Goal: Information Seeking & Learning: Compare options

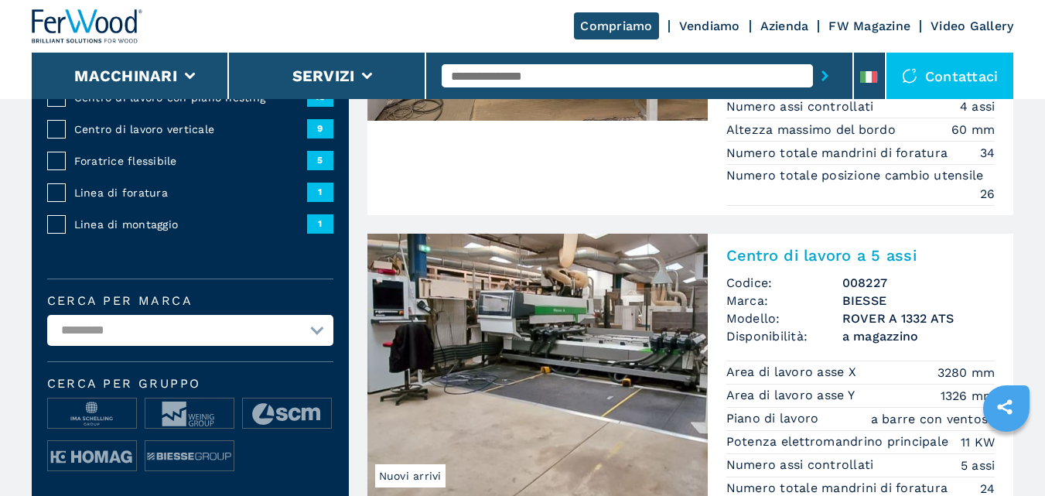
scroll to position [358, 0]
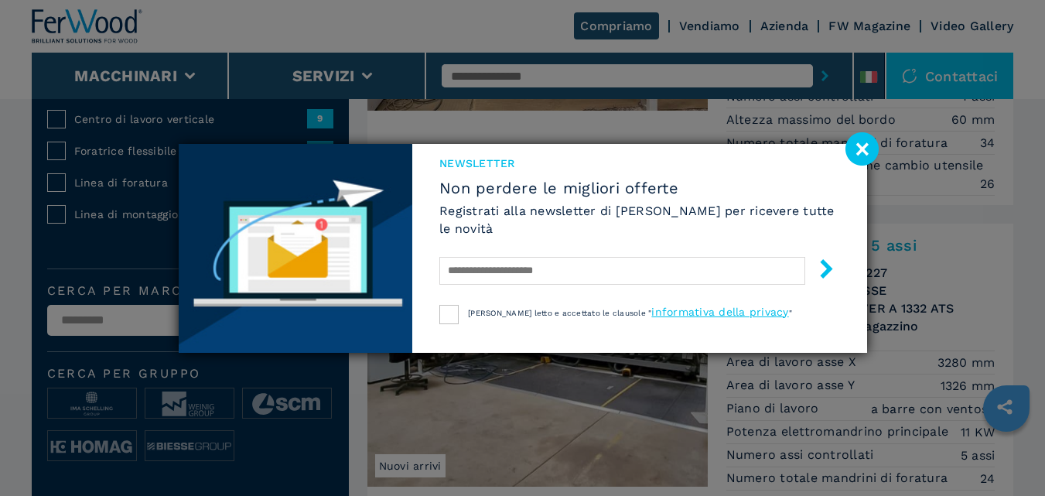
click at [862, 145] on image at bounding box center [861, 148] width 33 height 33
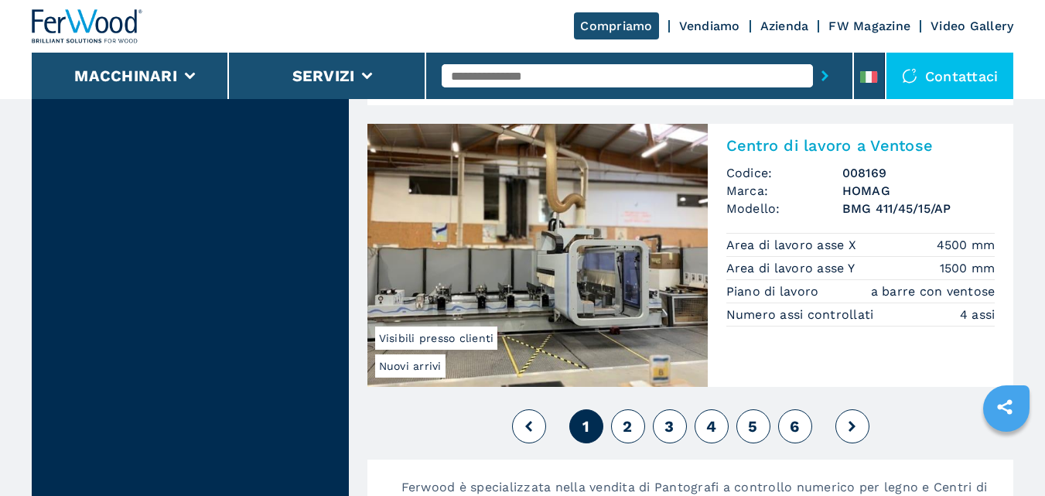
scroll to position [4096, 0]
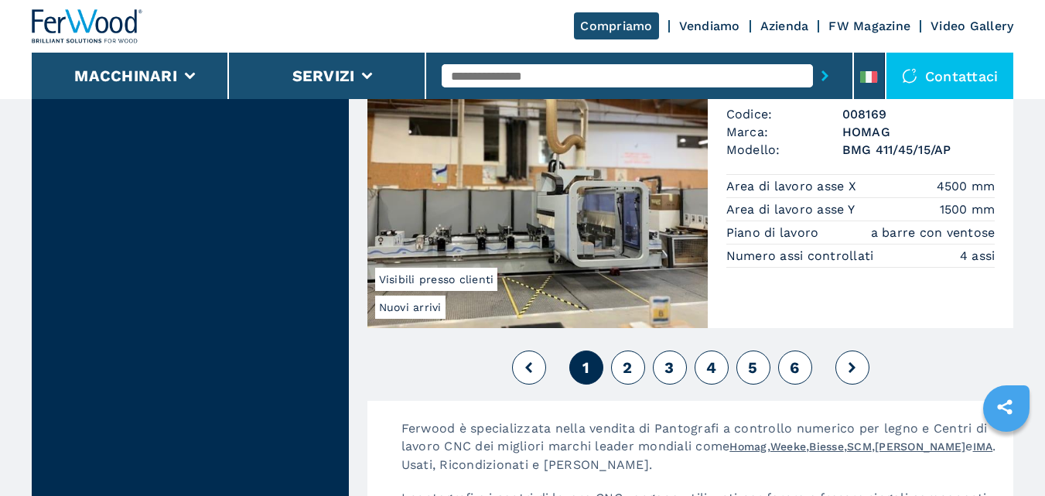
click at [627, 365] on span "2" at bounding box center [626, 367] width 9 height 19
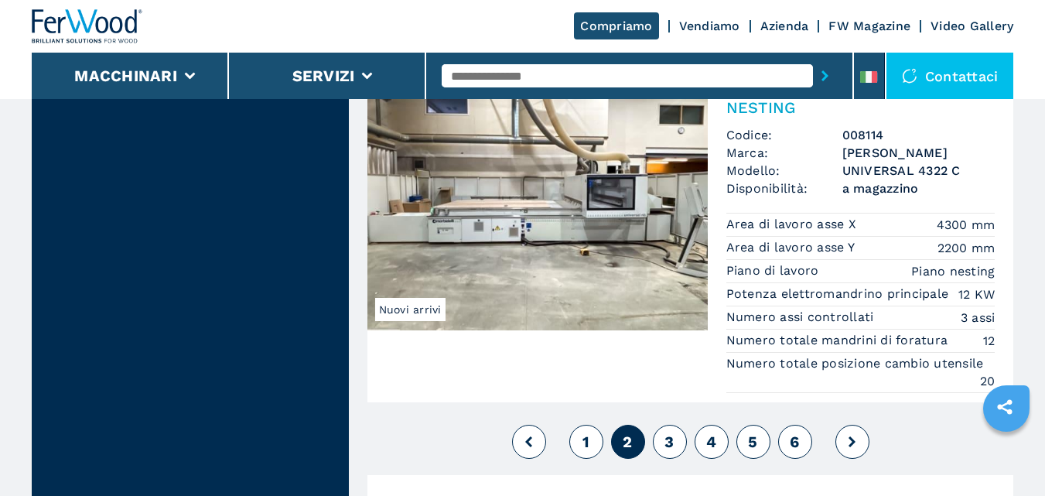
scroll to position [4081, 0]
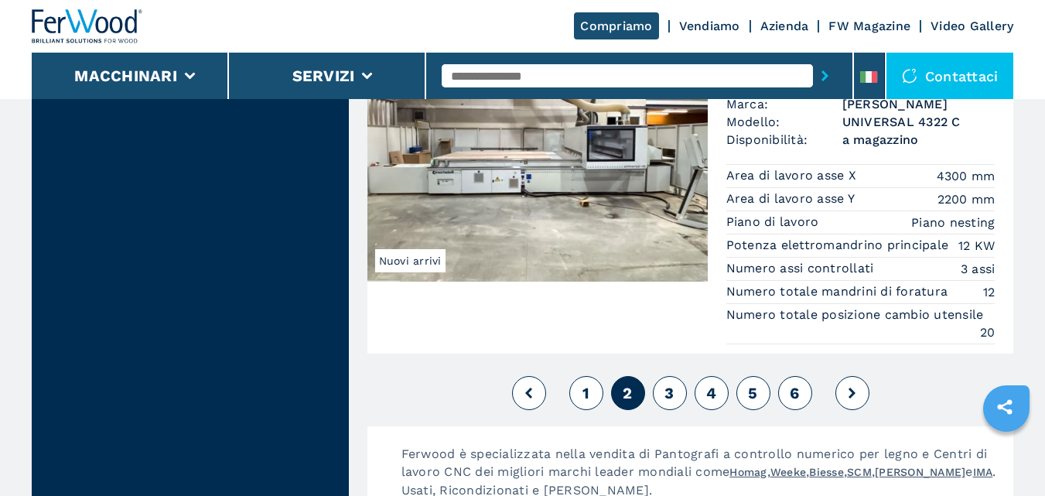
click at [675, 395] on button "3" at bounding box center [670, 393] width 34 height 34
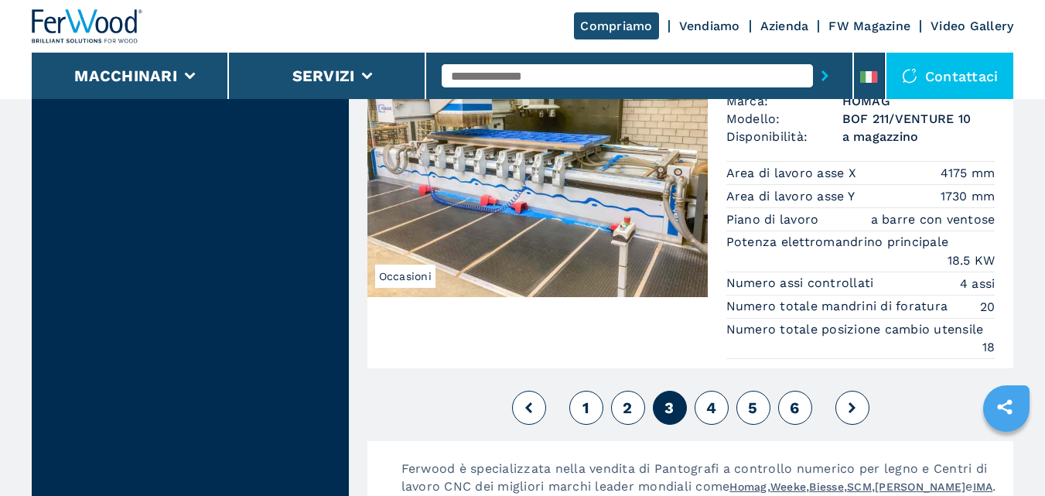
scroll to position [3982, 0]
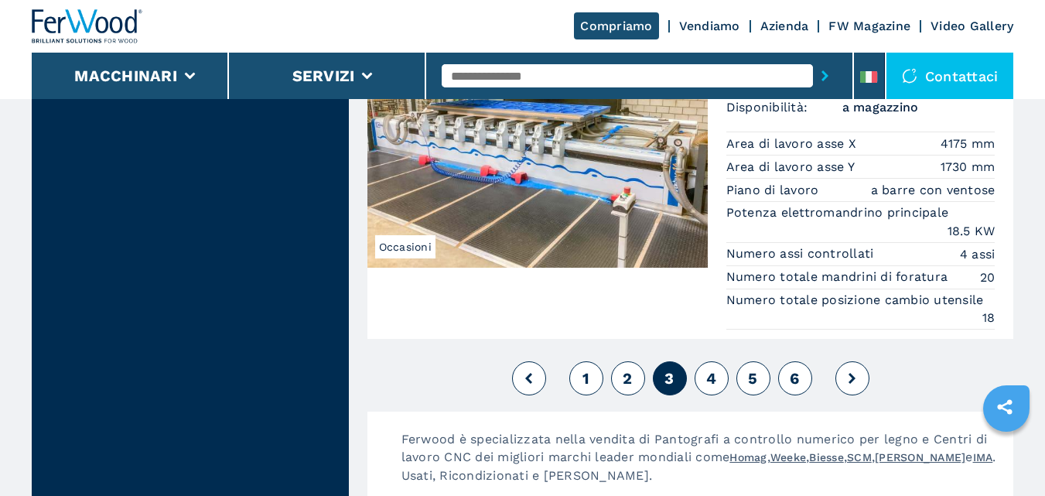
click at [851, 373] on icon at bounding box center [851, 378] width 7 height 11
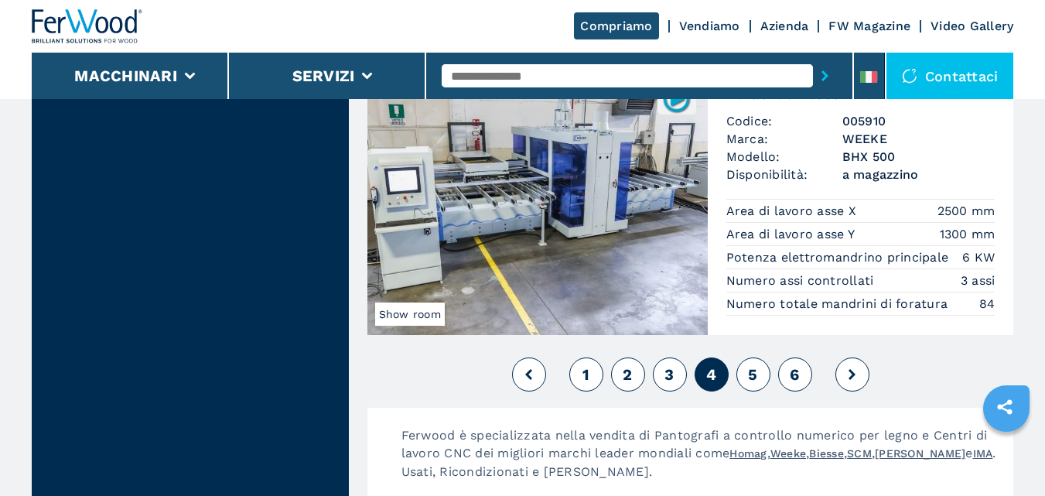
scroll to position [4045, 0]
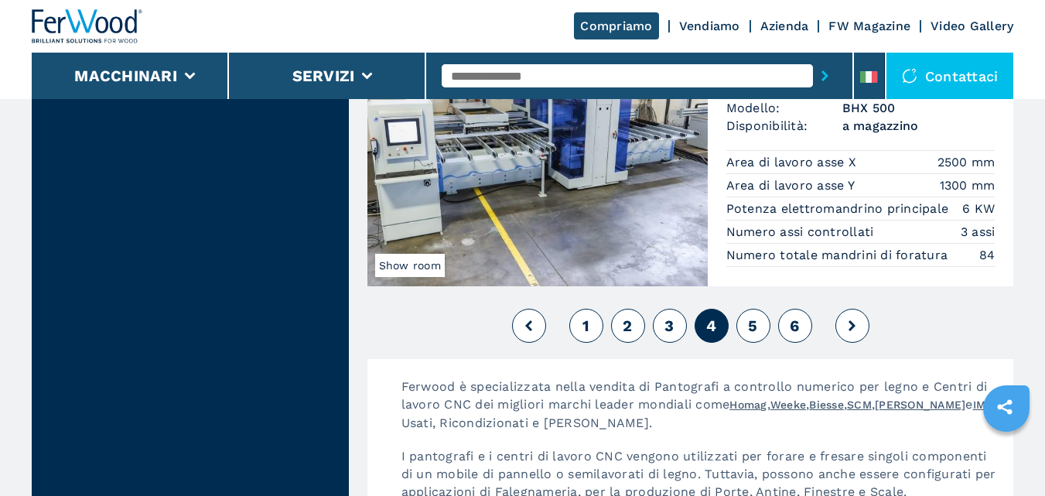
click at [855, 318] on button at bounding box center [852, 325] width 34 height 34
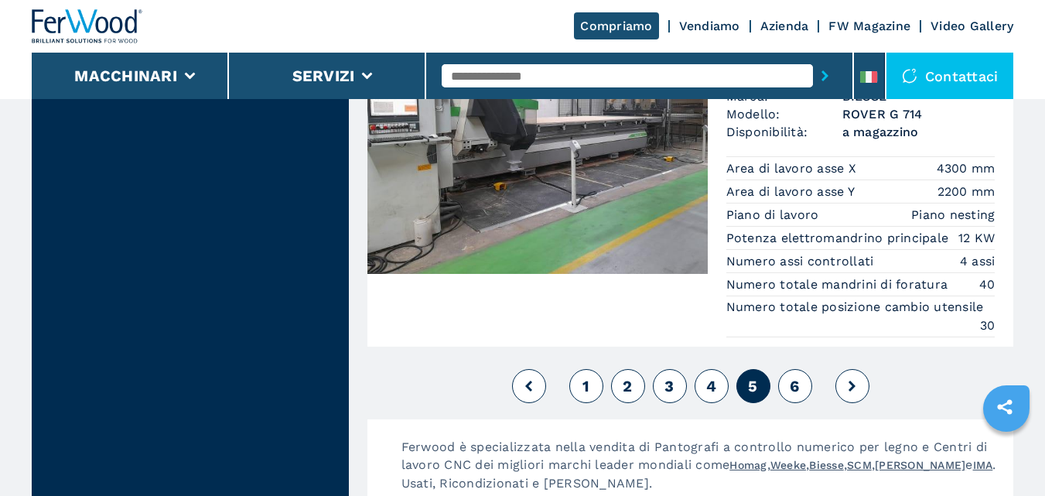
scroll to position [3941, 0]
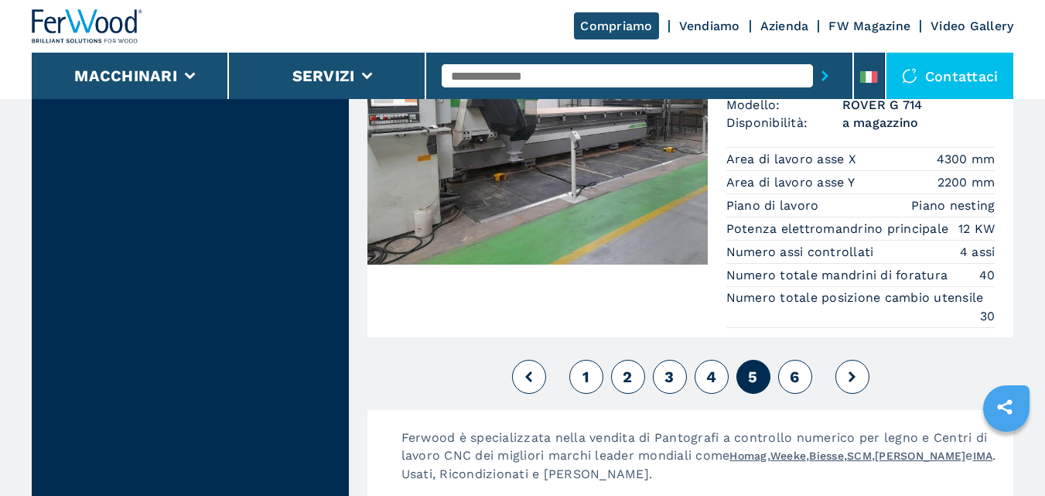
click at [850, 371] on icon at bounding box center [851, 376] width 7 height 11
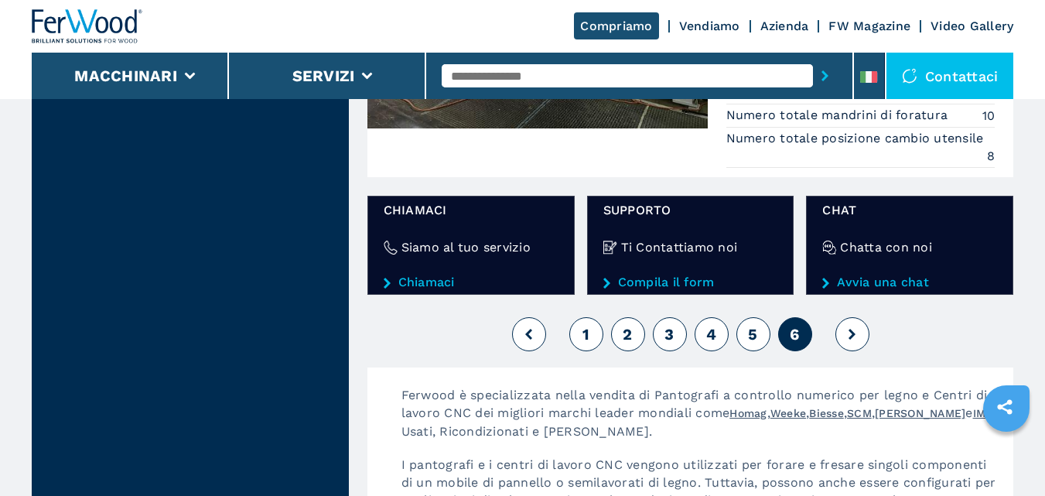
scroll to position [1624, 0]
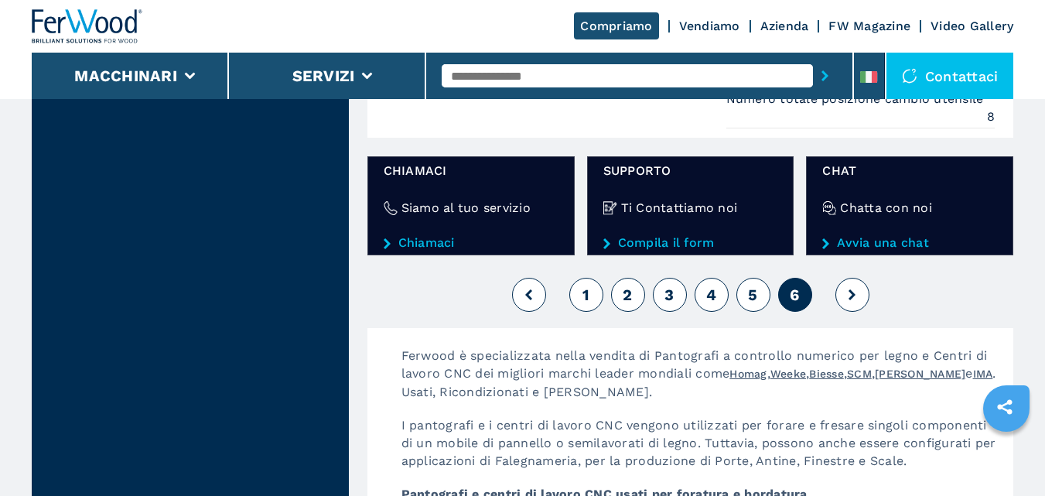
click at [755, 294] on span "5" at bounding box center [752, 294] width 9 height 19
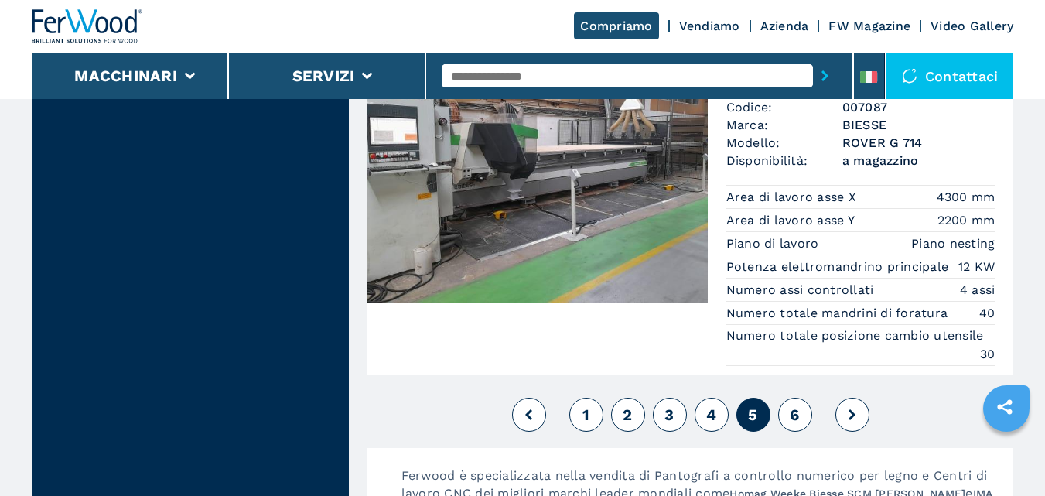
scroll to position [3923, 0]
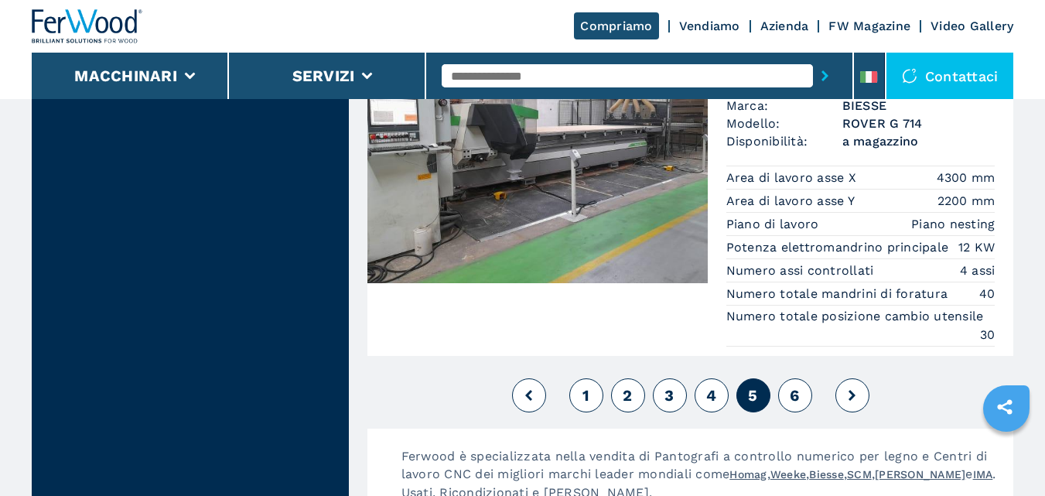
click at [707, 386] on span "4" at bounding box center [711, 395] width 10 height 19
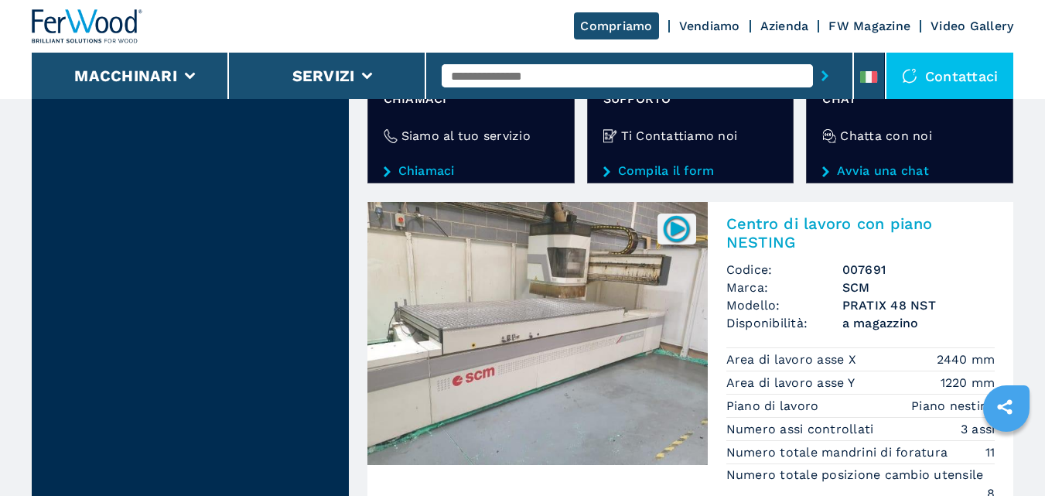
scroll to position [2912, 0]
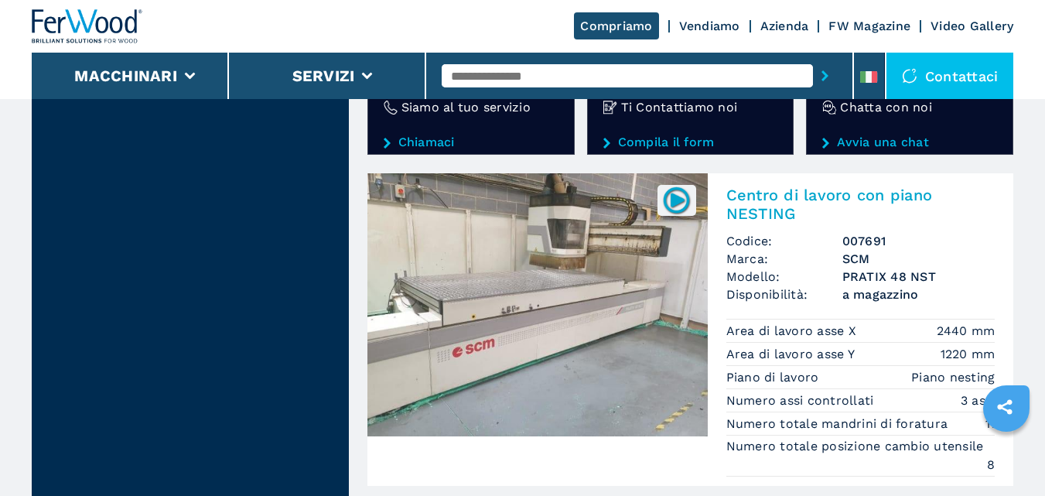
click at [760, 193] on h2 "Centro di lavoro con piano NESTING" at bounding box center [860, 204] width 269 height 37
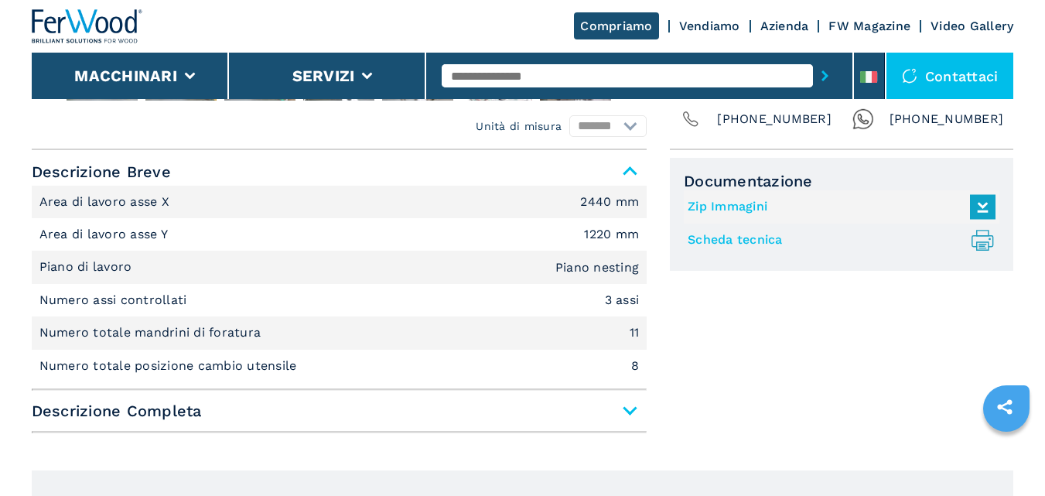
scroll to position [630, 0]
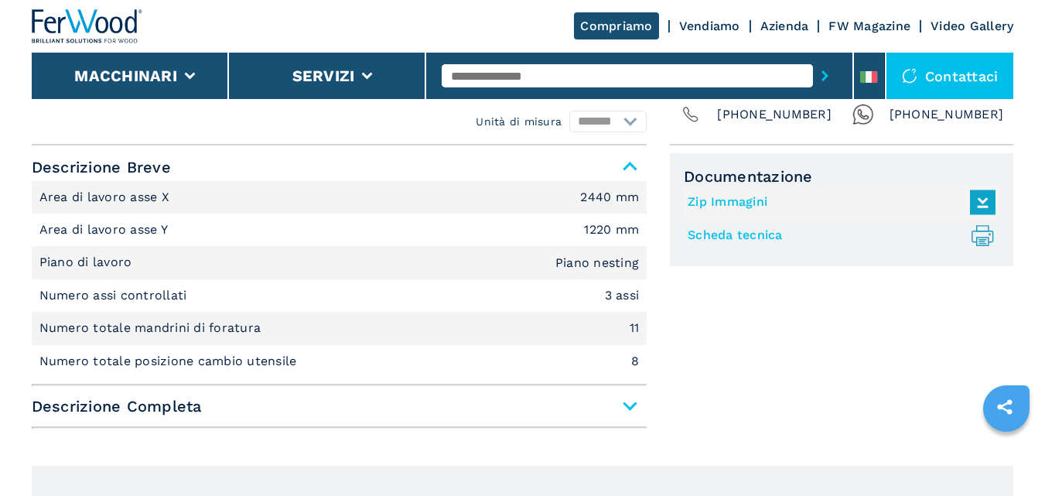
click at [626, 407] on span "Descrizione Completa" at bounding box center [339, 406] width 615 height 28
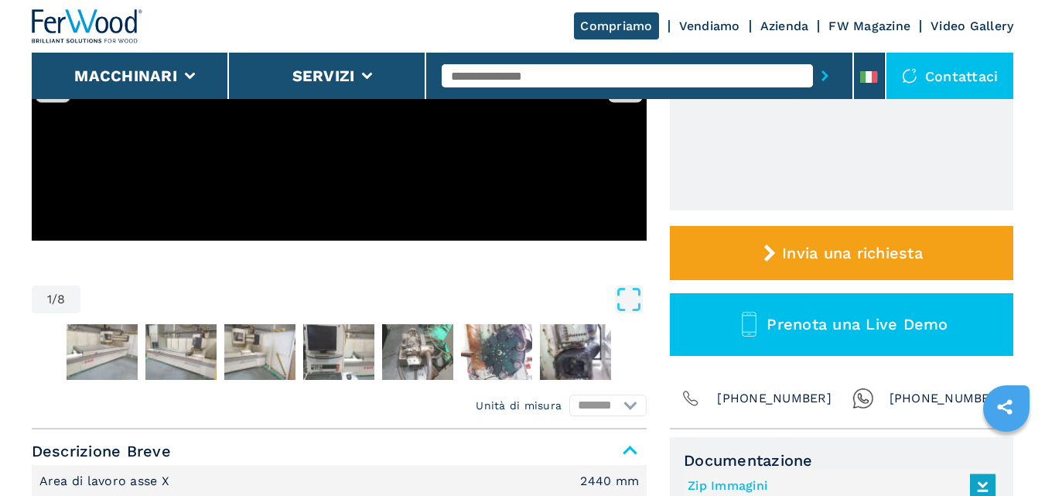
scroll to position [335, 0]
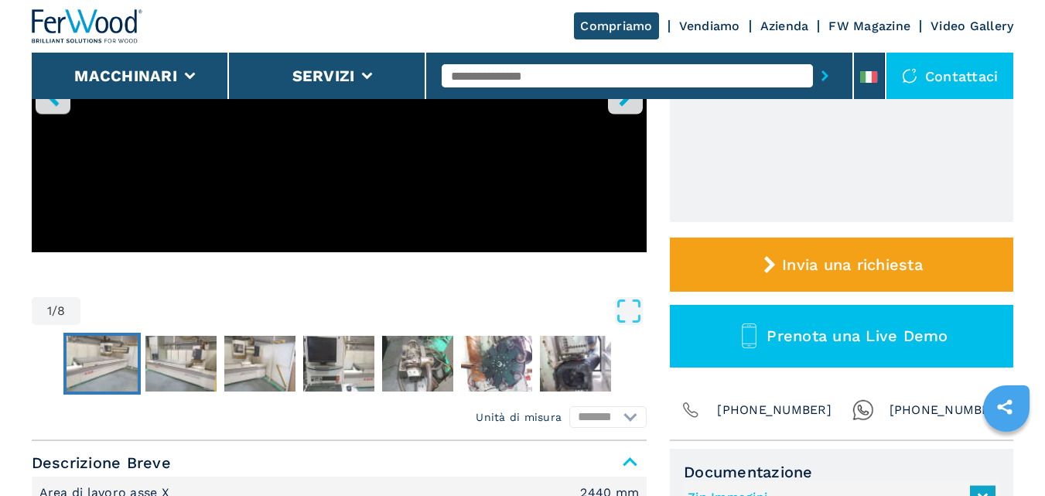
click at [109, 356] on img "Go to Slide 2" at bounding box center [101, 364] width 71 height 56
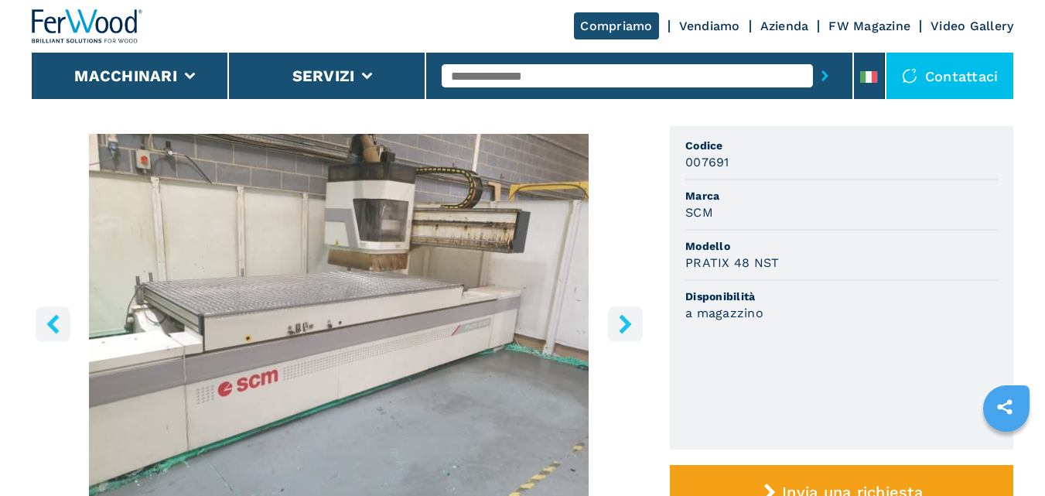
scroll to position [85, 0]
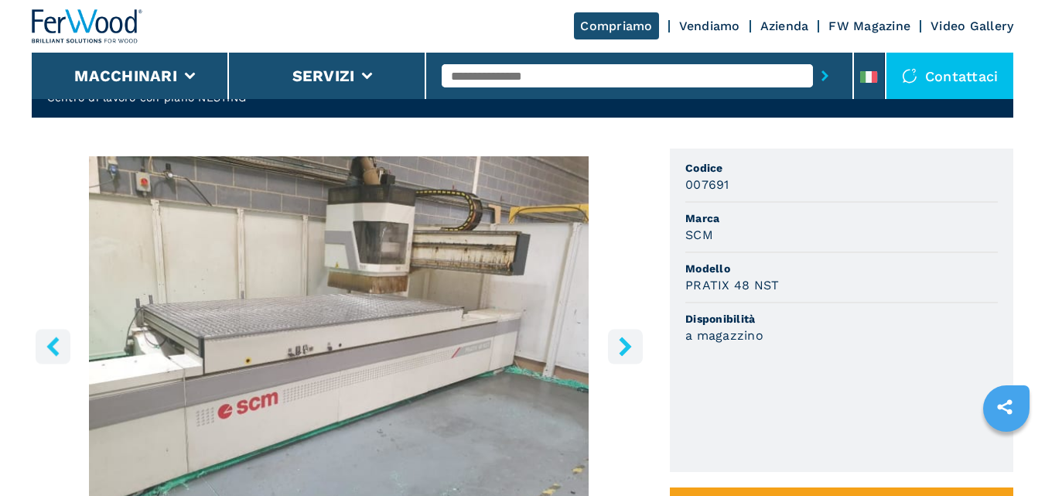
click at [626, 342] on icon "right-button" at bounding box center [625, 345] width 12 height 19
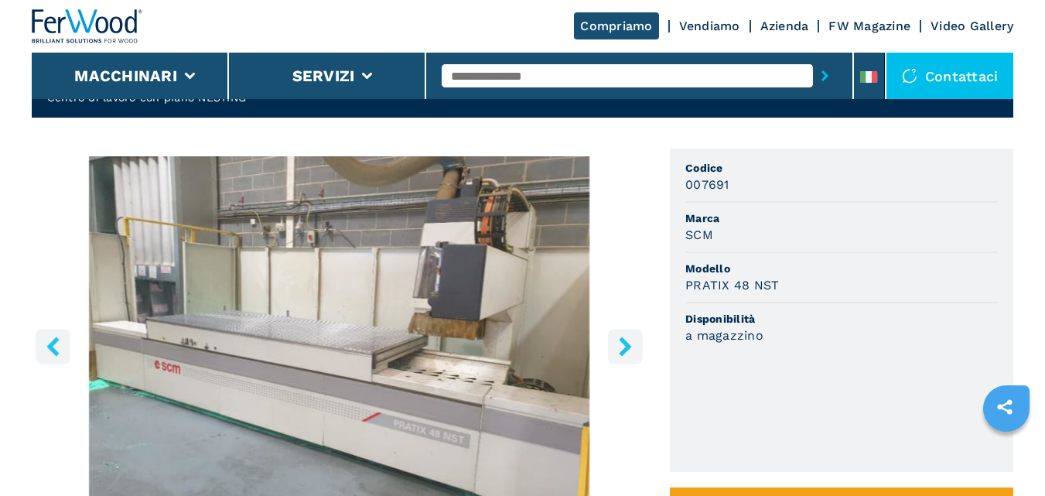
click at [626, 342] on icon "right-button" at bounding box center [625, 345] width 12 height 19
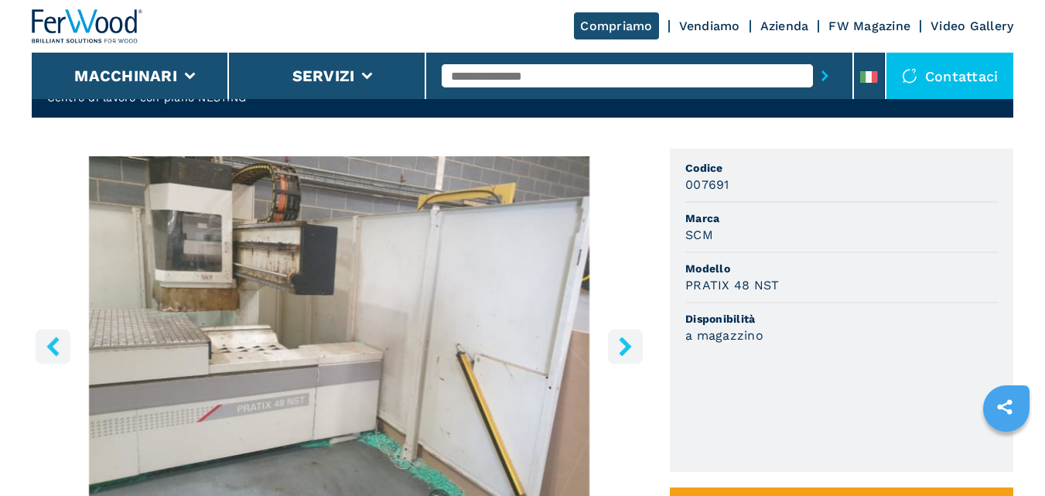
click at [626, 342] on icon "right-button" at bounding box center [625, 345] width 12 height 19
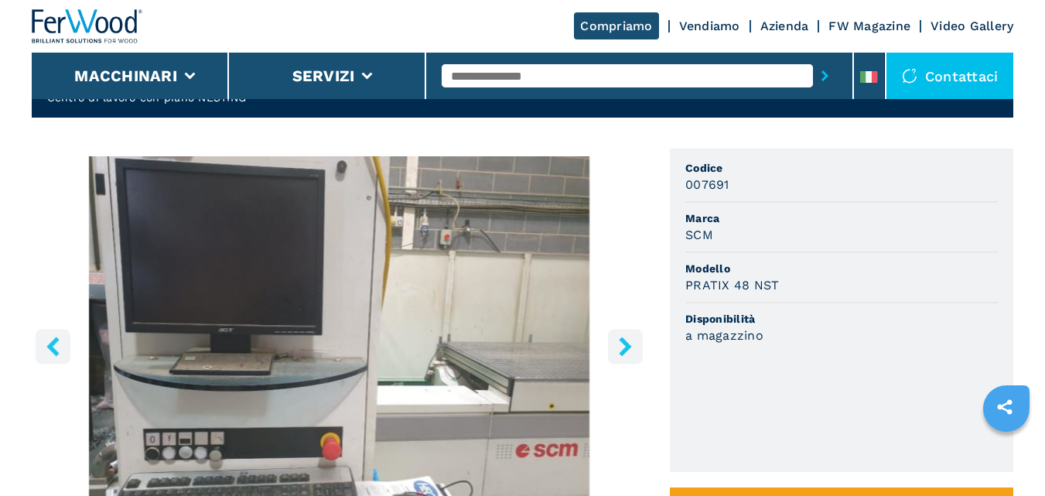
click at [626, 342] on icon "right-button" at bounding box center [625, 345] width 12 height 19
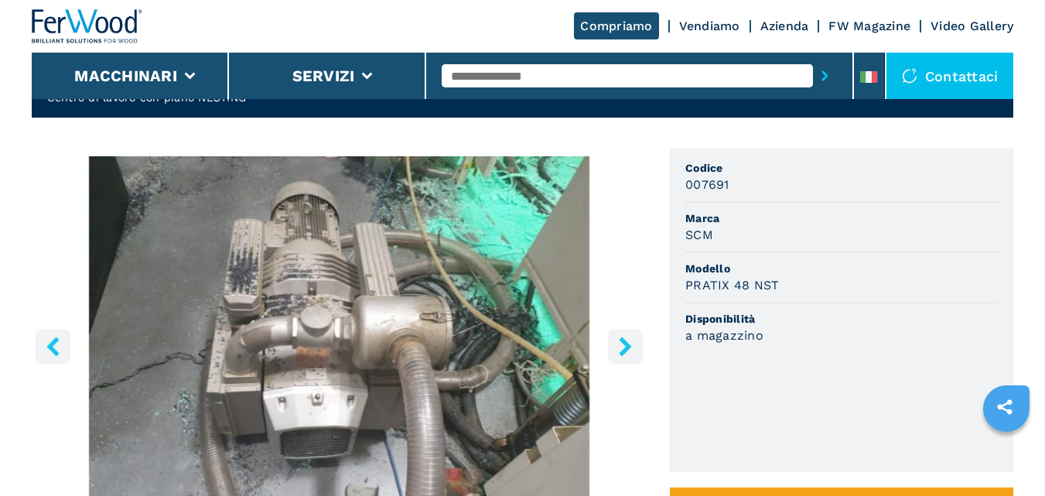
click at [626, 342] on icon "right-button" at bounding box center [625, 345] width 12 height 19
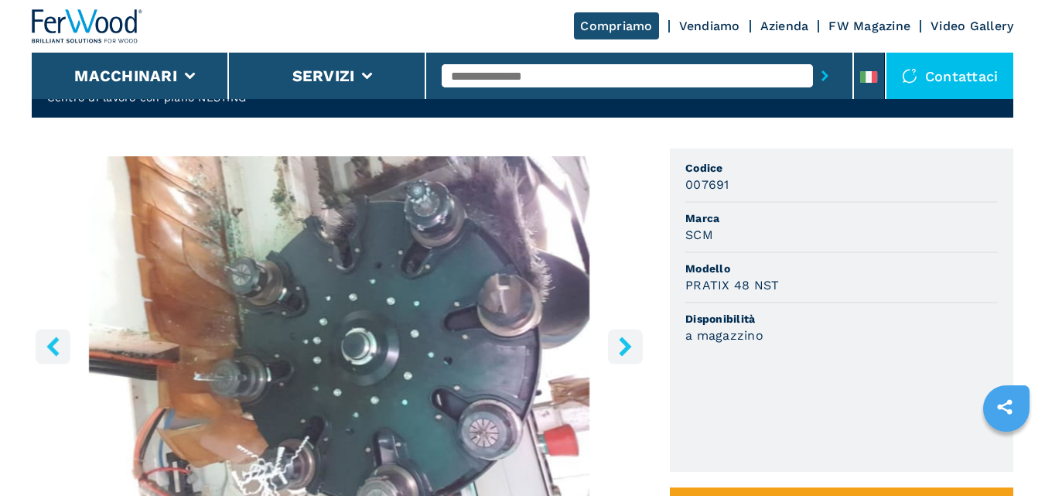
click at [626, 342] on icon "right-button" at bounding box center [625, 345] width 12 height 19
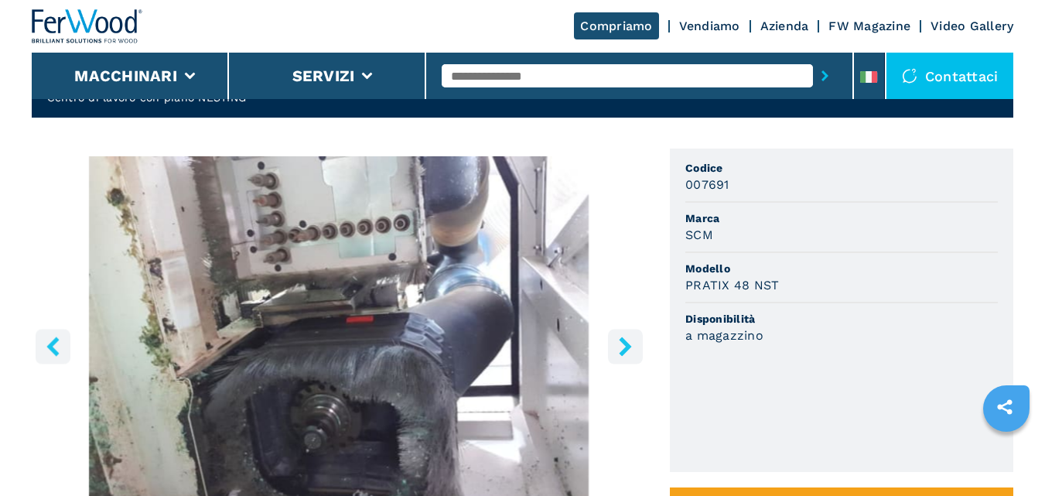
click at [626, 342] on icon "right-button" at bounding box center [625, 345] width 12 height 19
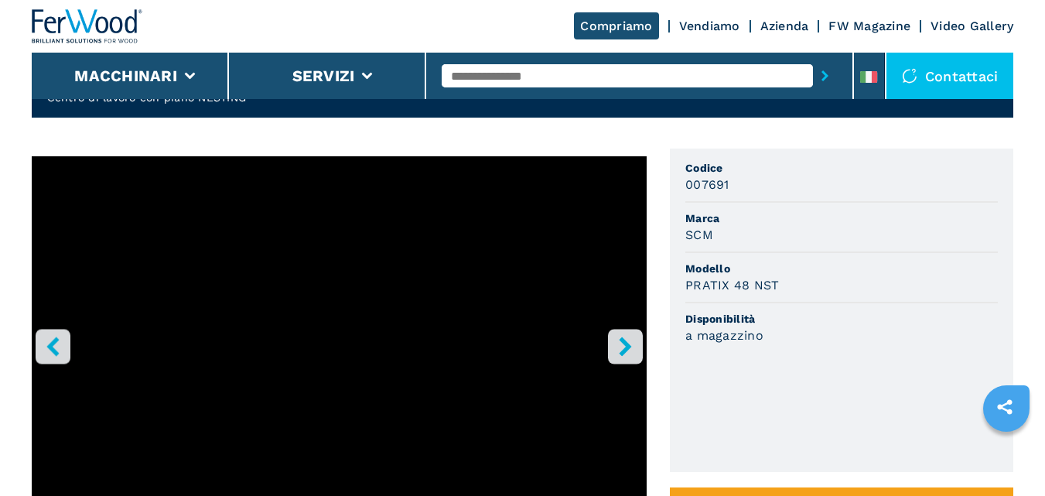
click at [626, 342] on icon "right-button" at bounding box center [625, 345] width 12 height 19
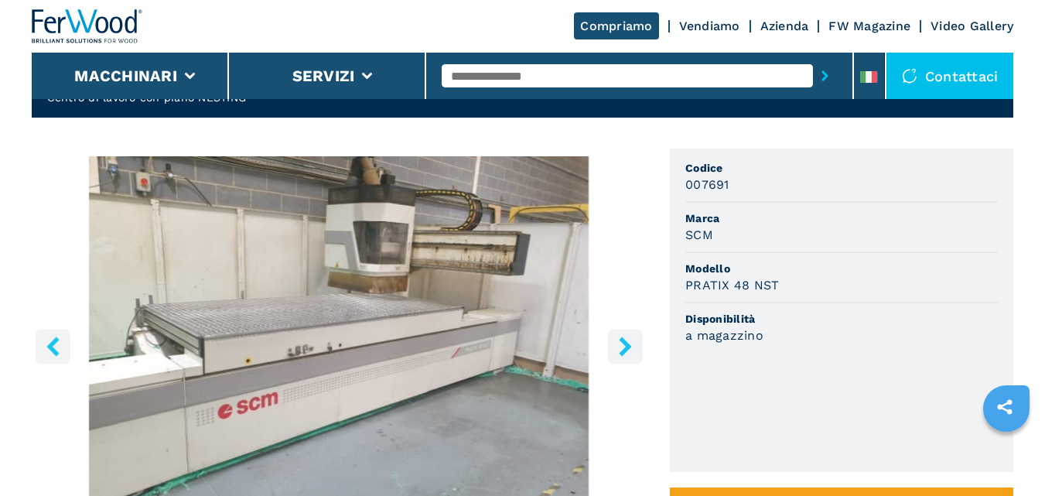
click at [48, 346] on icon "left-button" at bounding box center [52, 345] width 12 height 19
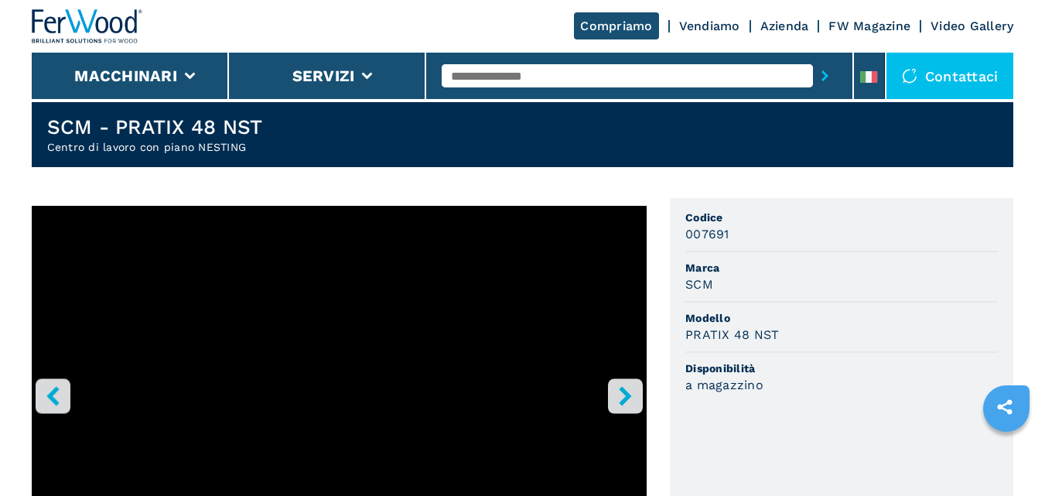
scroll to position [0, 0]
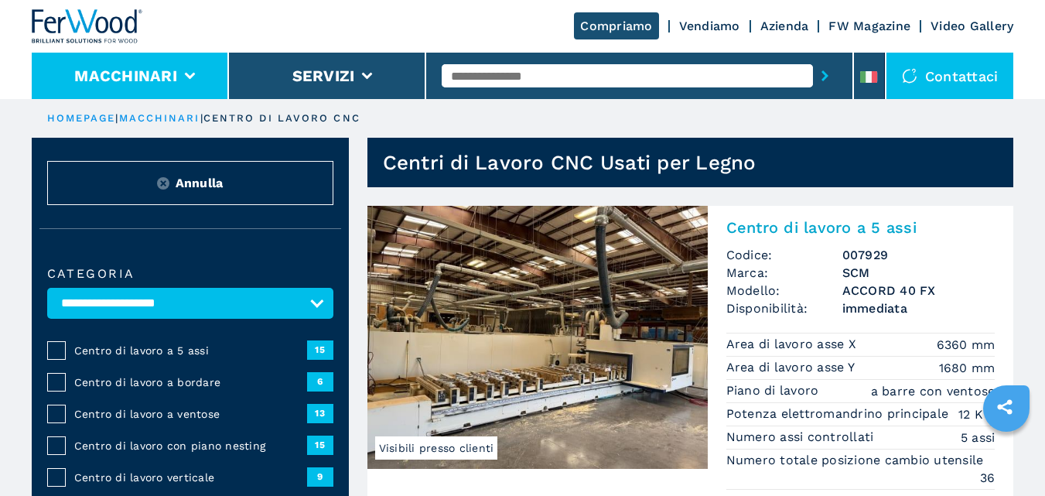
click at [126, 75] on button "Macchinari" at bounding box center [125, 75] width 103 height 19
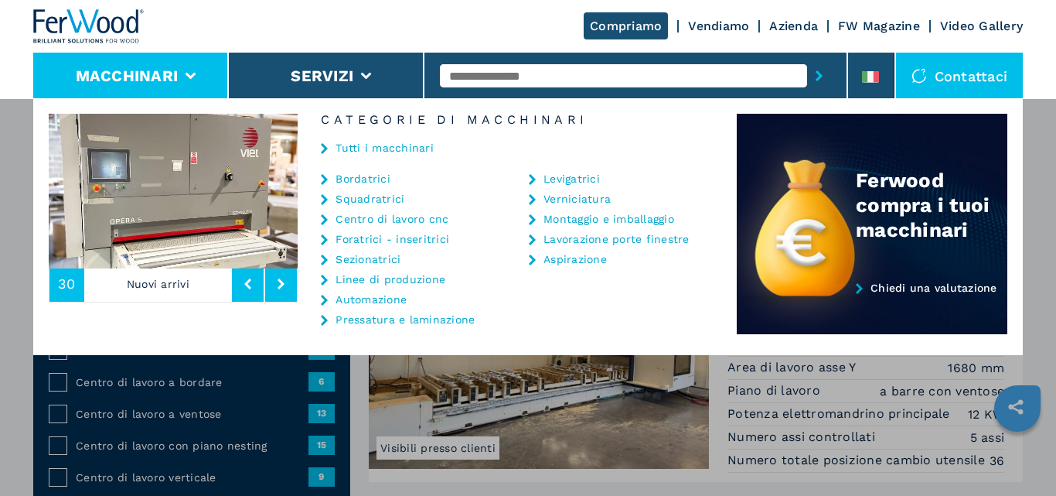
click at [363, 178] on link "Bordatrici" at bounding box center [363, 178] width 55 height 11
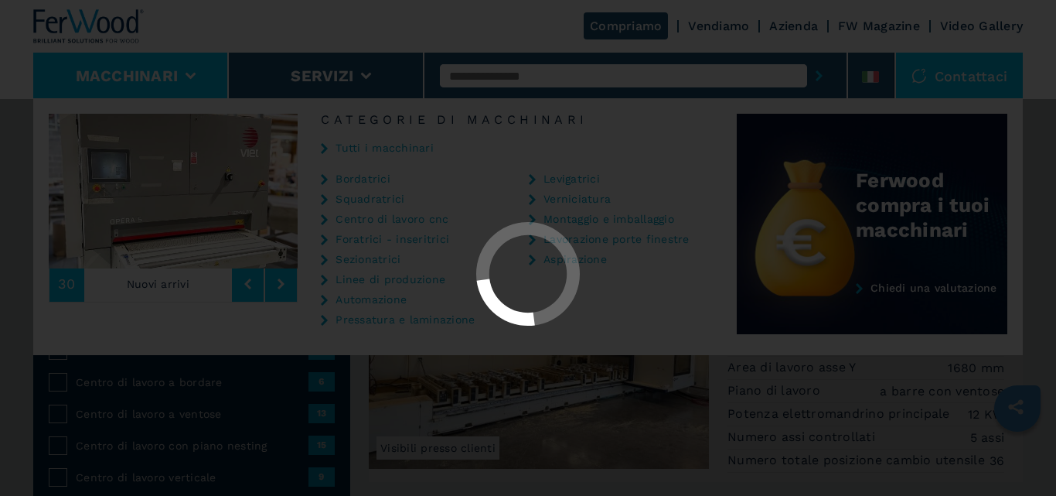
select select "**********"
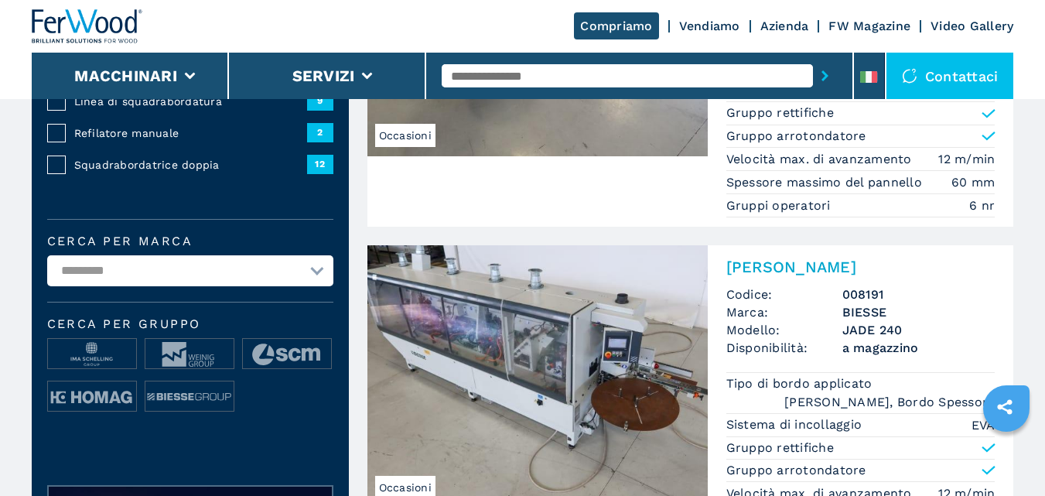
scroll to position [302, 0]
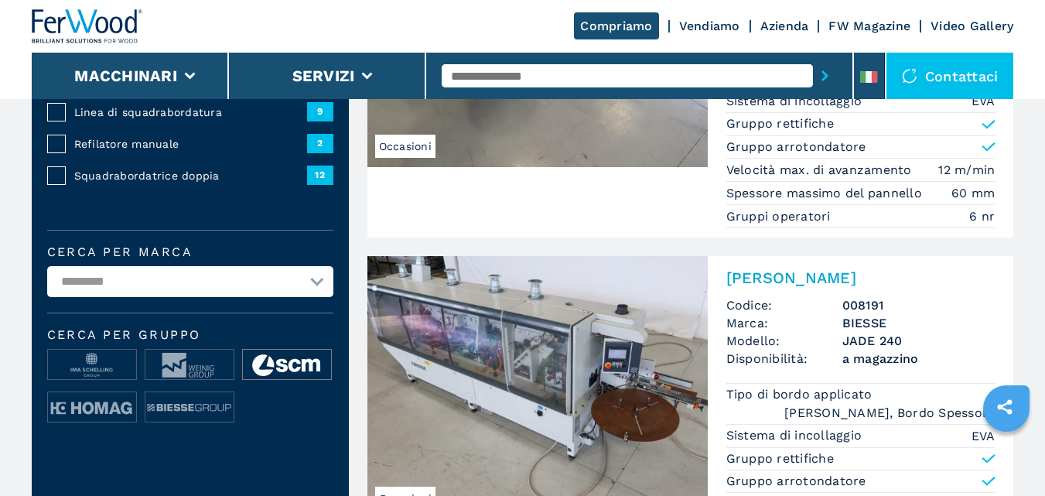
click at [301, 360] on img at bounding box center [287, 364] width 88 height 31
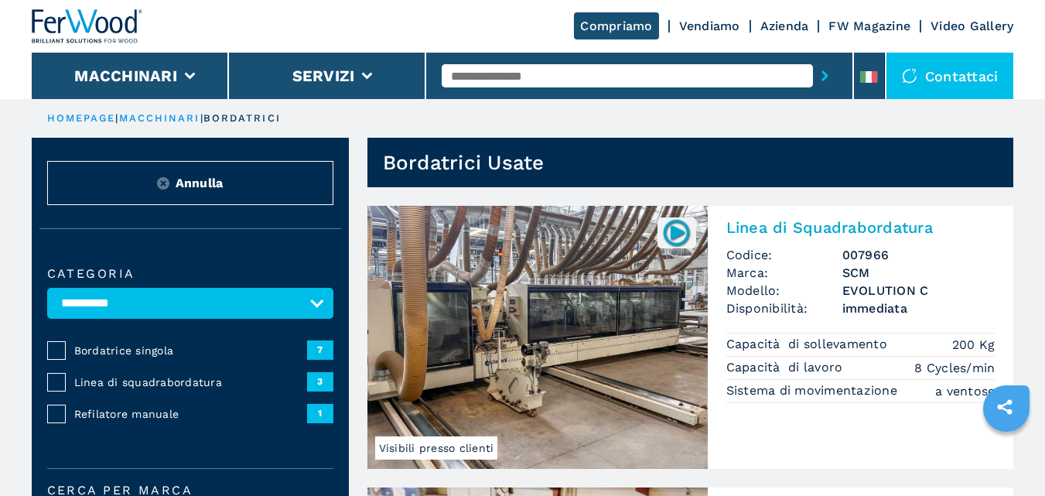
click at [141, 348] on span "Bordatrice singola" at bounding box center [190, 349] width 233 height 15
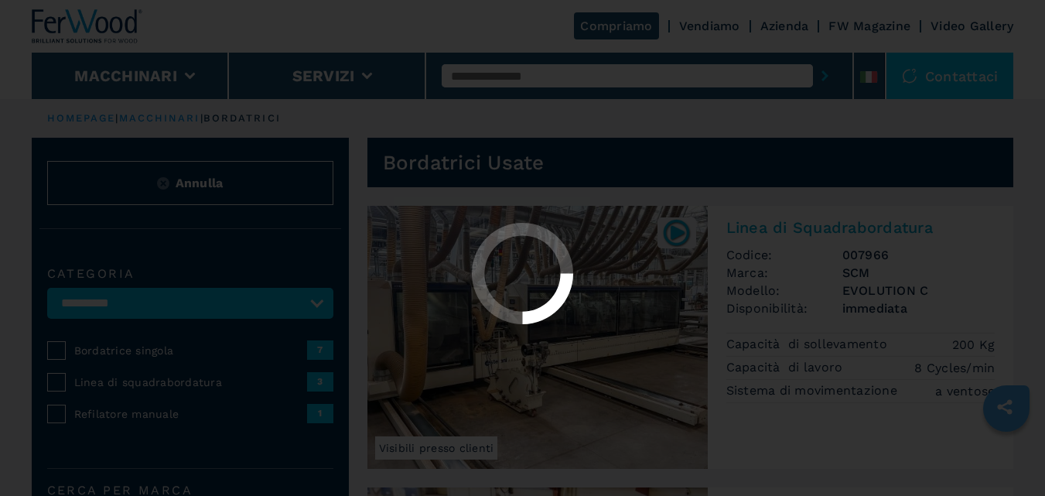
select select "**********"
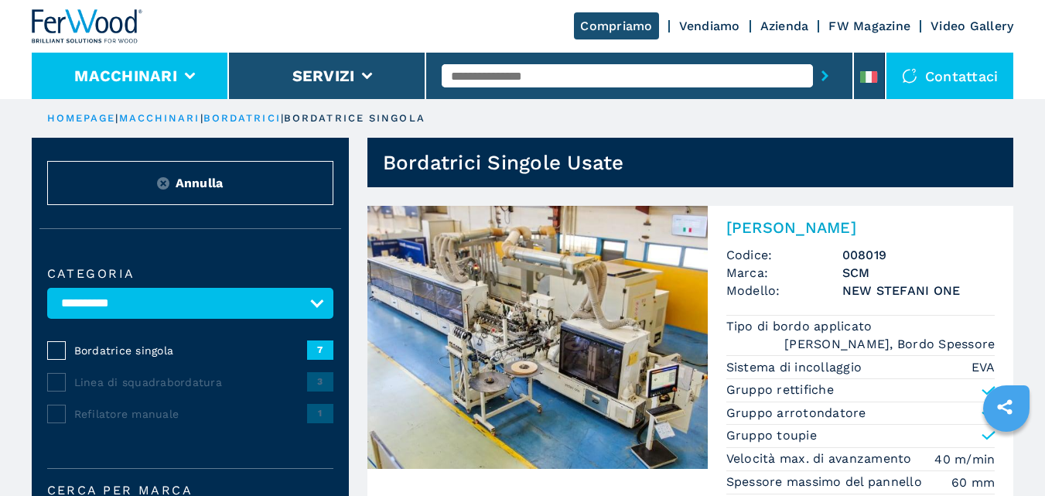
click at [131, 67] on button "Macchinari" at bounding box center [125, 75] width 103 height 19
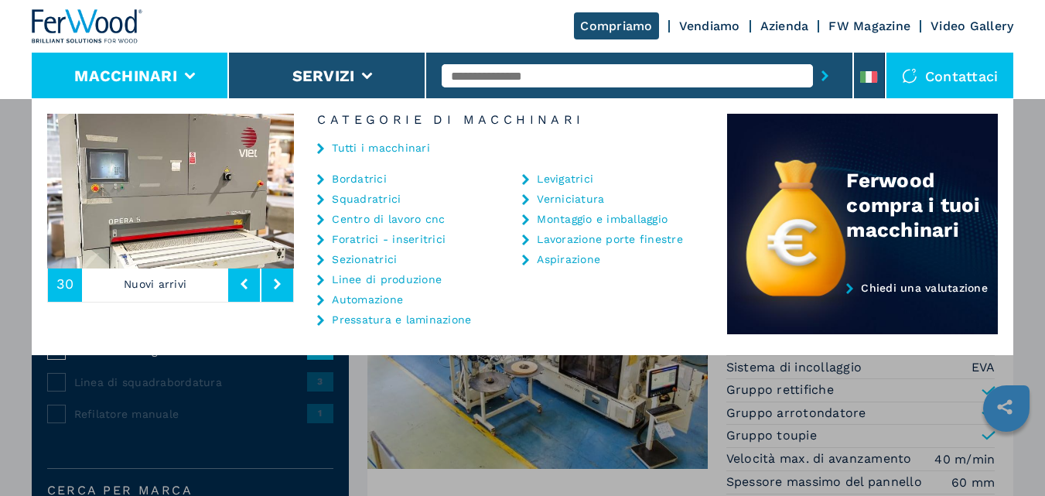
click at [131, 67] on button "Macchinari" at bounding box center [125, 75] width 103 height 19
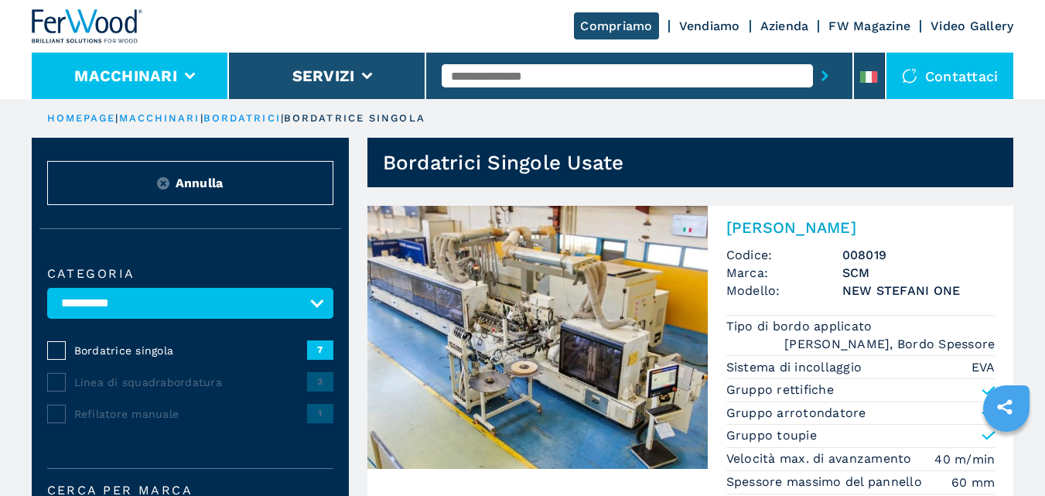
click at [135, 72] on button "Macchinari" at bounding box center [125, 75] width 103 height 19
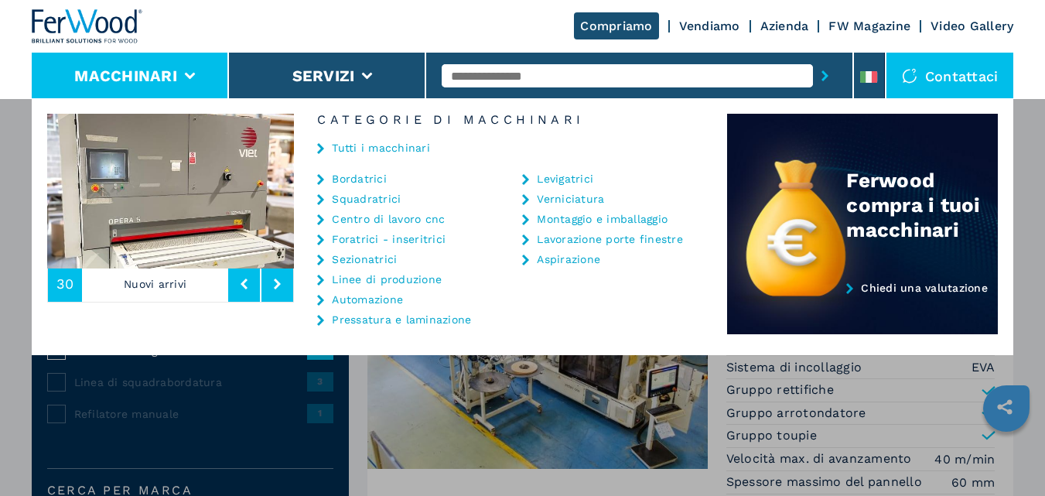
click at [135, 72] on button "Macchinari" at bounding box center [125, 75] width 103 height 19
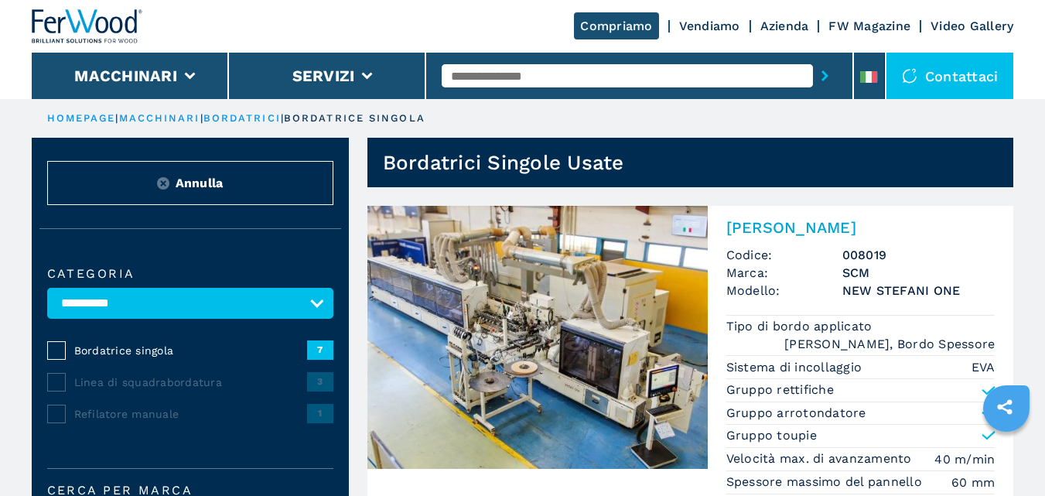
click at [87, 114] on link "HOMEPAGE" at bounding box center [81, 118] width 69 height 12
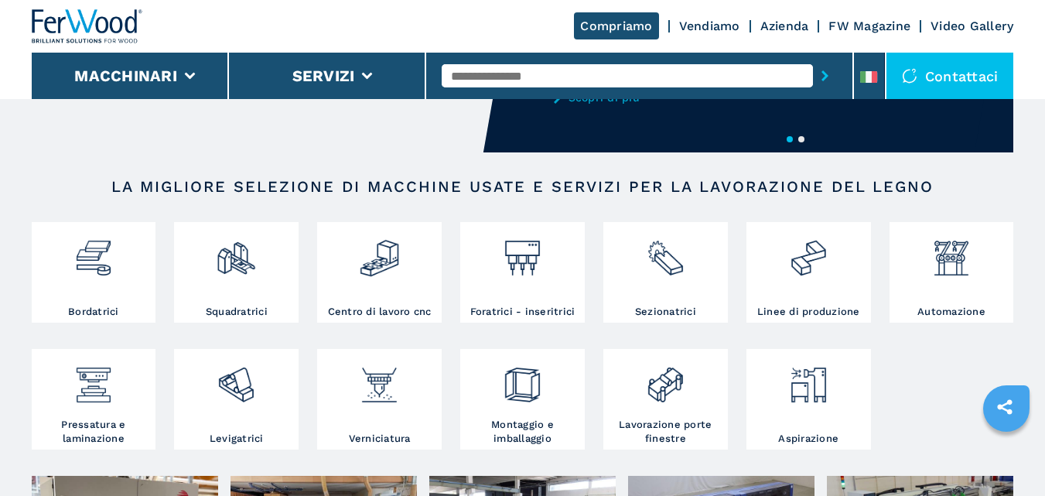
scroll to position [193, 0]
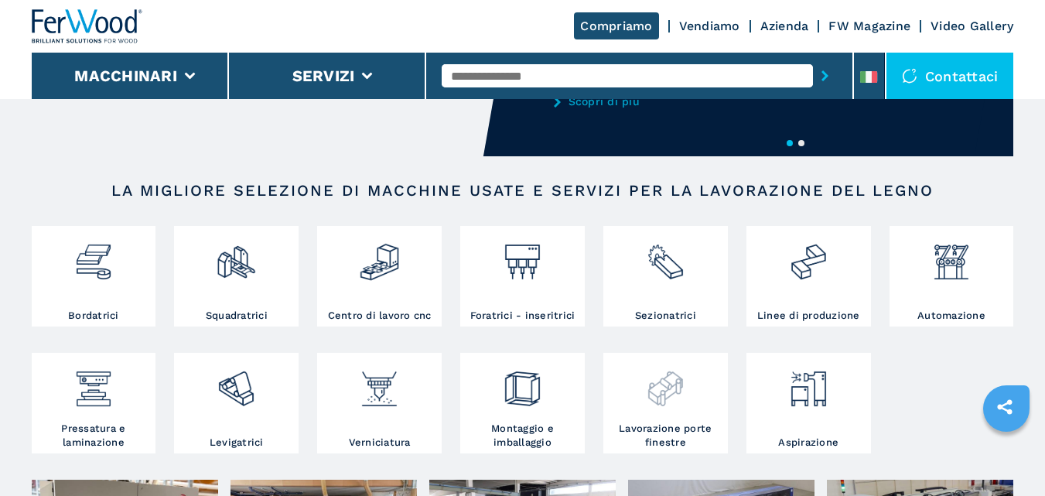
click at [664, 410] on div at bounding box center [665, 388] width 117 height 65
click at [664, 412] on div at bounding box center [665, 388] width 117 height 65
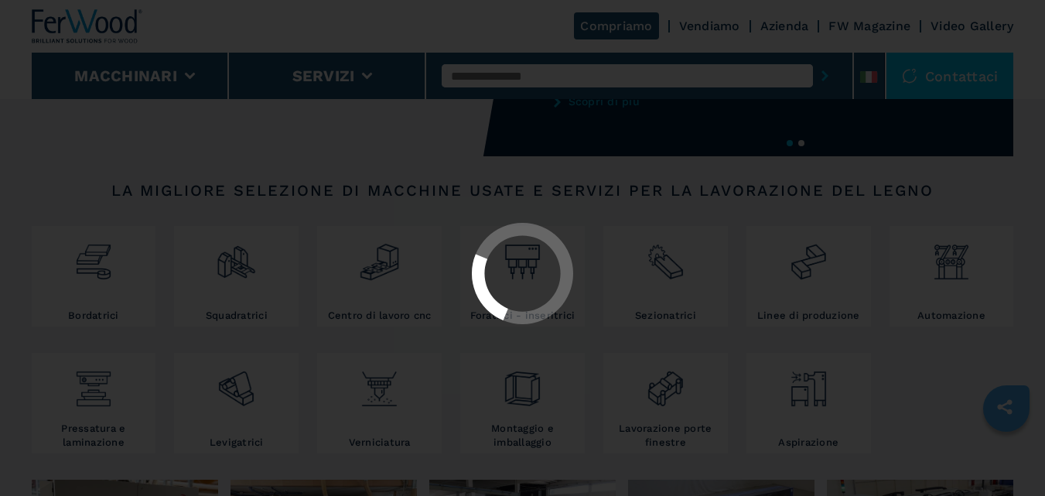
select select "**********"
